Goal: Find specific page/section: Find specific page/section

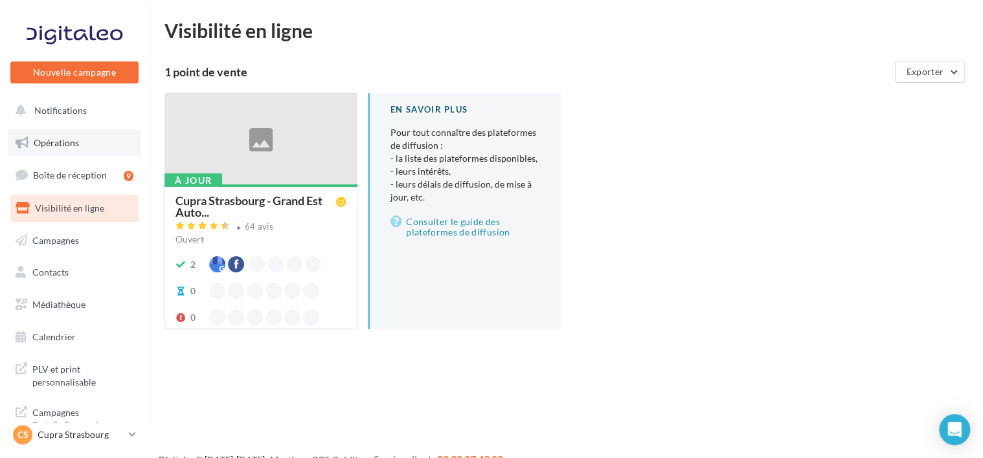
click at [86, 133] on link "Opérations" at bounding box center [74, 142] width 133 height 27
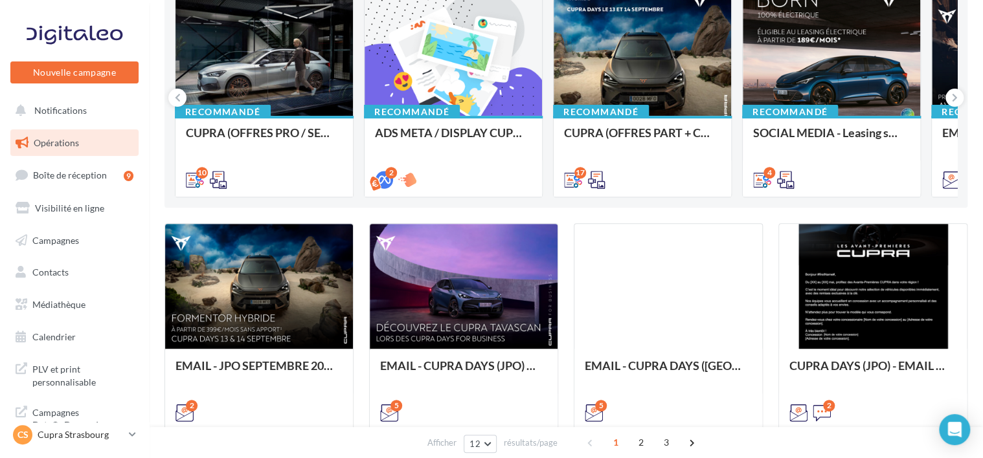
scroll to position [324, 0]
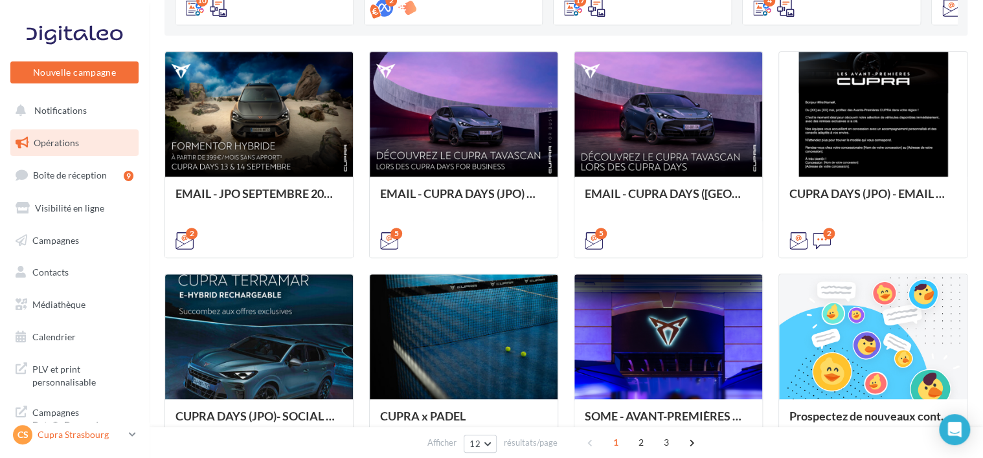
click at [100, 430] on p "Cupra Strasbourg" at bounding box center [81, 435] width 86 height 13
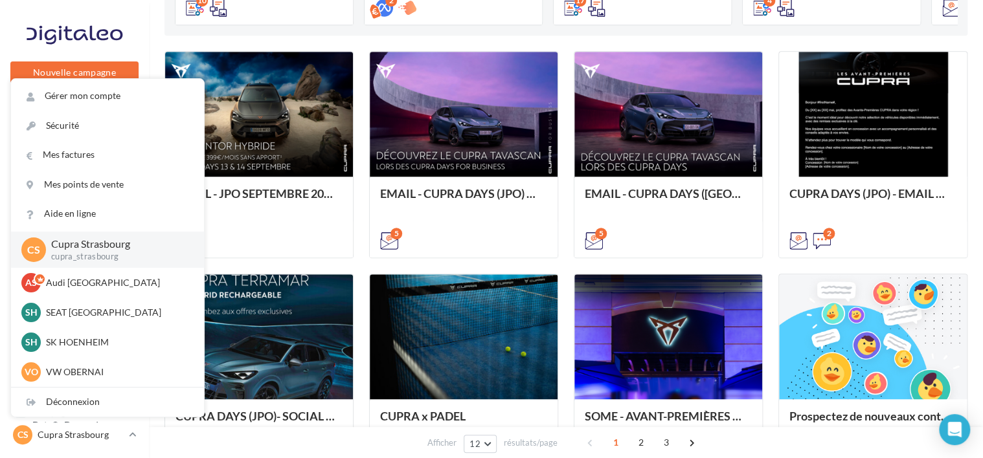
click at [303, 36] on div "Filtrer par canal Filtrer par catégorie 36 opérations (sur 37) 6 opérations rec…" at bounding box center [565, 241] width 803 height 1008
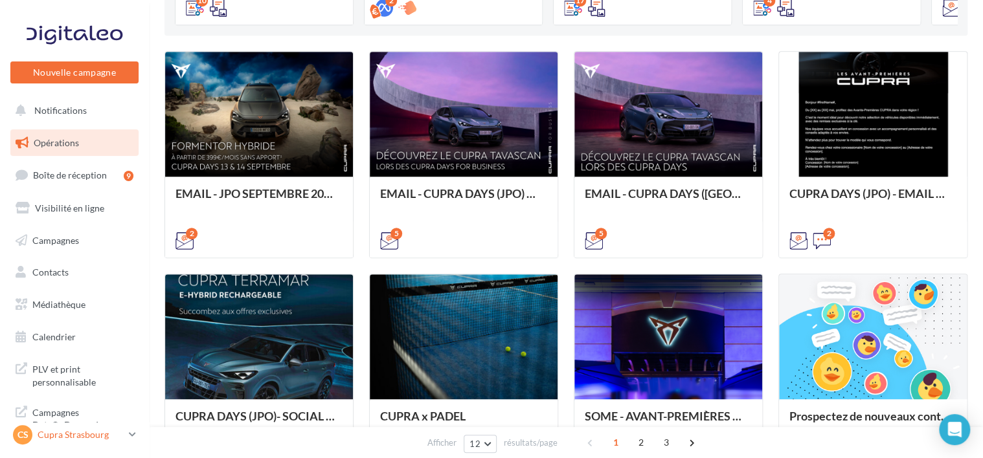
click at [137, 430] on link "CS Cupra Strasbourg cupra_strasbourg" at bounding box center [74, 435] width 128 height 25
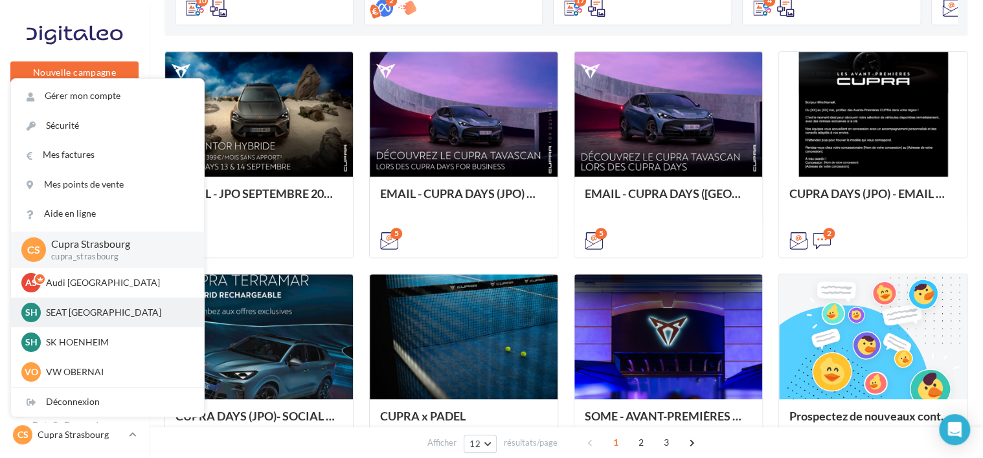
click at [113, 313] on p "SEAT HOENHEIM" at bounding box center [117, 312] width 142 height 13
